Goal: Find specific page/section: Find specific page/section

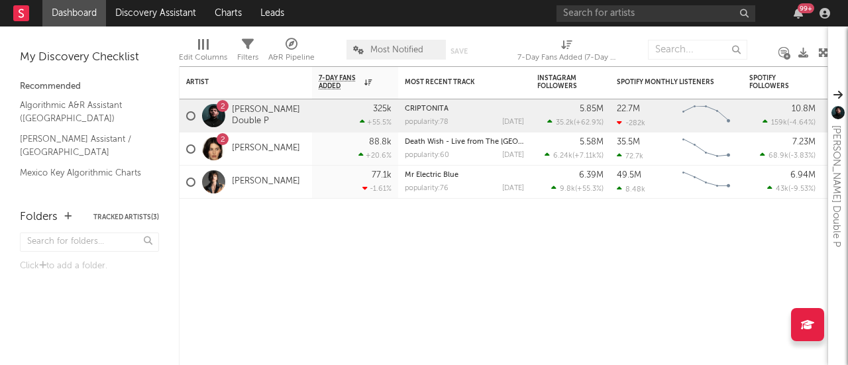
click at [614, 28] on div "Edit Columns Filters A&R Pipeline Most Notified Save Save as 7-Day Fans Added (…" at bounding box center [503, 47] width 649 height 40
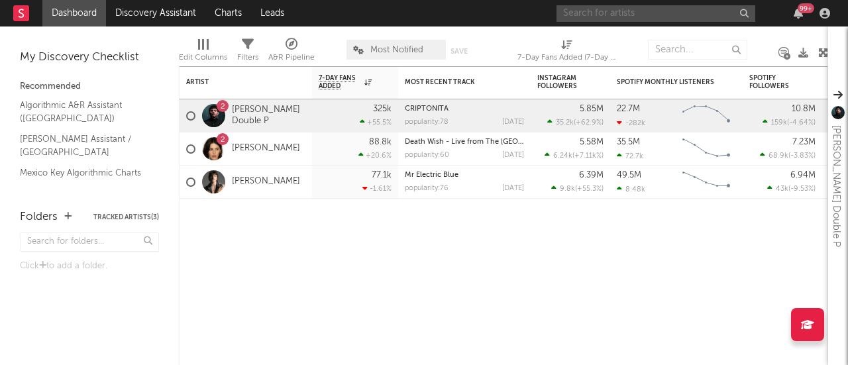
click at [599, 8] on input "text" at bounding box center [656, 13] width 199 height 17
type input "la empresa"
